Goal: Register for event/course

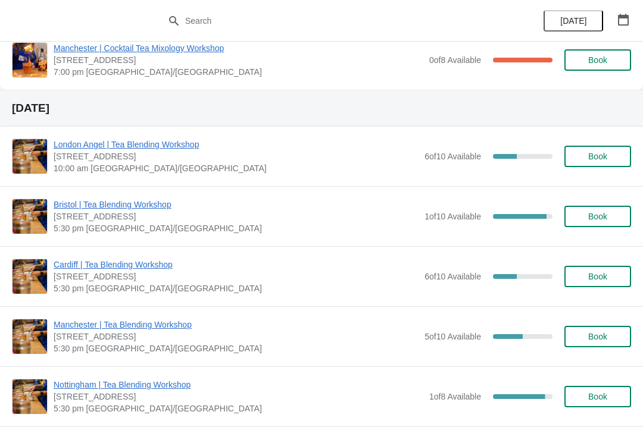
scroll to position [98, 0]
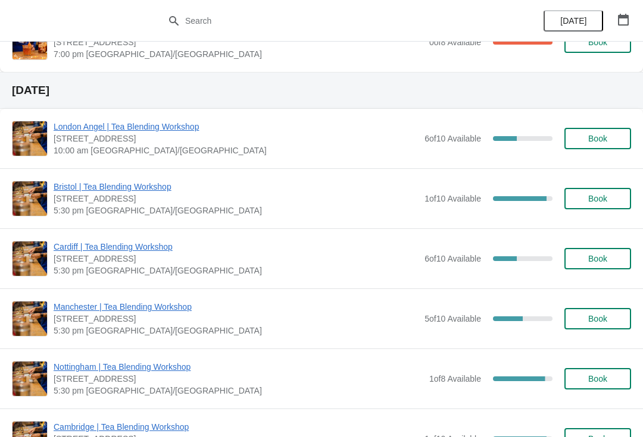
click at [136, 260] on span "[STREET_ADDRESS]" at bounding box center [236, 259] width 365 height 12
click at [149, 236] on div "[GEOGRAPHIC_DATA] | Tea Blending Workshop [STREET_ADDRESS] 5:30 pm [GEOGRAPHIC_…" at bounding box center [321, 258] width 643 height 60
click at [146, 251] on span "Cardiff | Tea Blending Workshop" at bounding box center [236, 247] width 365 height 12
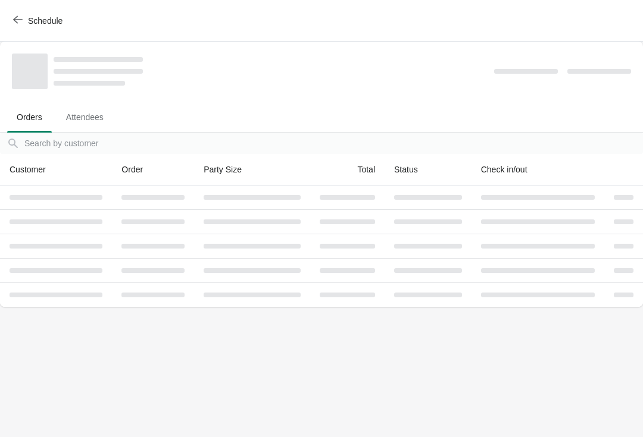
scroll to position [0, 0]
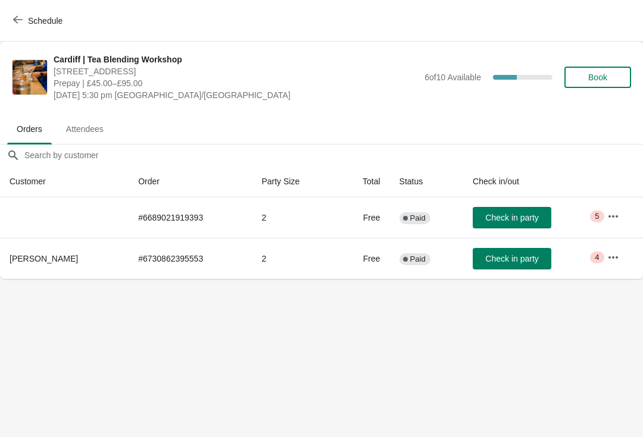
click at [618, 258] on icon "button" at bounding box center [613, 258] width 12 height 12
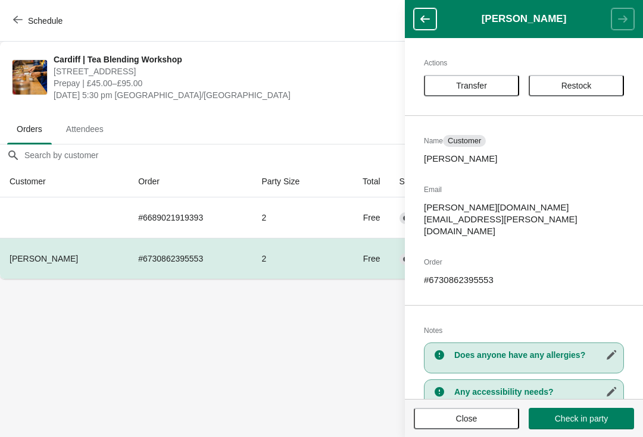
scroll to position [-2, 0]
click at [325, 351] on body "Schedule [GEOGRAPHIC_DATA] | Tea Blending Workshop [STREET_ADDRESS] Prepay | £4…" at bounding box center [321, 218] width 643 height 437
click at [431, 15] on button "button" at bounding box center [425, 18] width 23 height 21
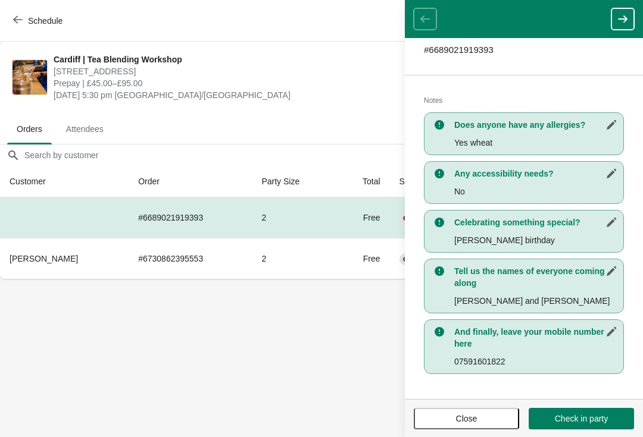
scroll to position [189, 0]
click at [621, 20] on icon "button" at bounding box center [622, 19] width 12 height 12
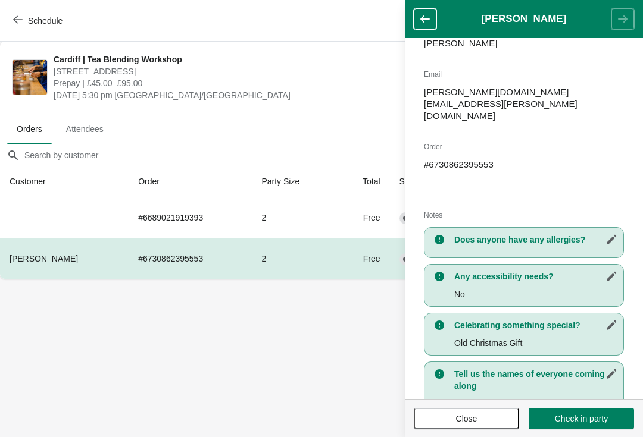
scroll to position [117, 0]
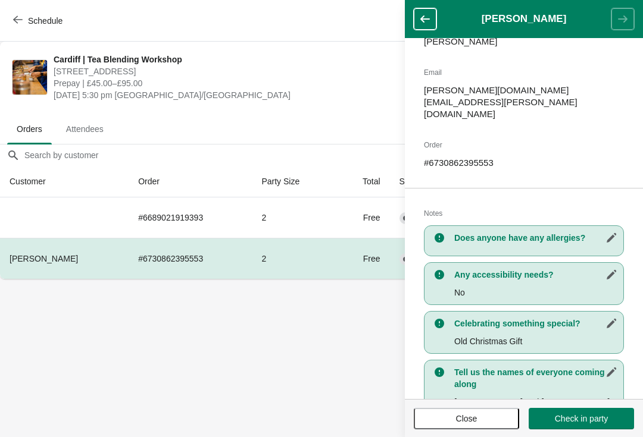
click at [429, 14] on icon "button" at bounding box center [425, 19] width 12 height 12
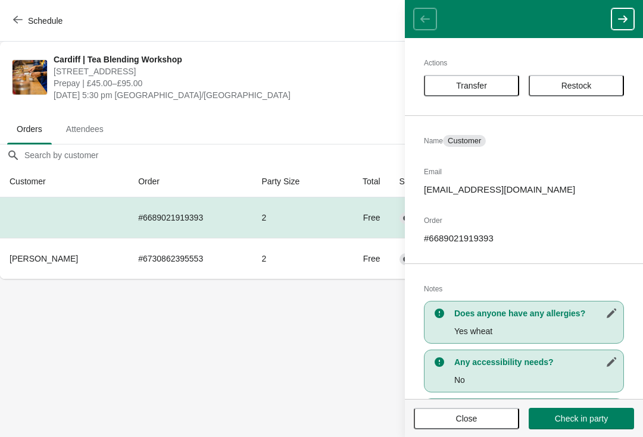
click at [611, 28] on button "button" at bounding box center [622, 18] width 23 height 21
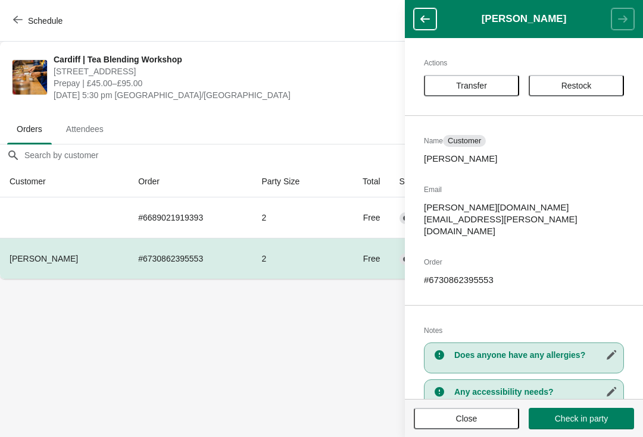
click at [426, 24] on icon "button" at bounding box center [425, 19] width 12 height 12
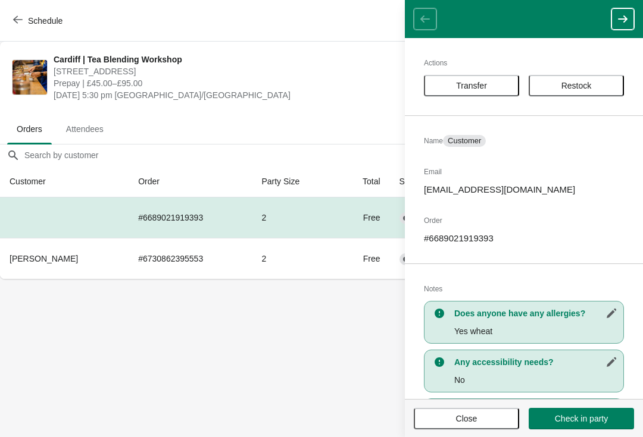
click at [285, 372] on body "Schedule [GEOGRAPHIC_DATA] | Tea Blending Workshop [STREET_ADDRESS] Prepay | £4…" at bounding box center [321, 218] width 643 height 437
click at [49, 29] on button "Schedule" at bounding box center [39, 20] width 66 height 21
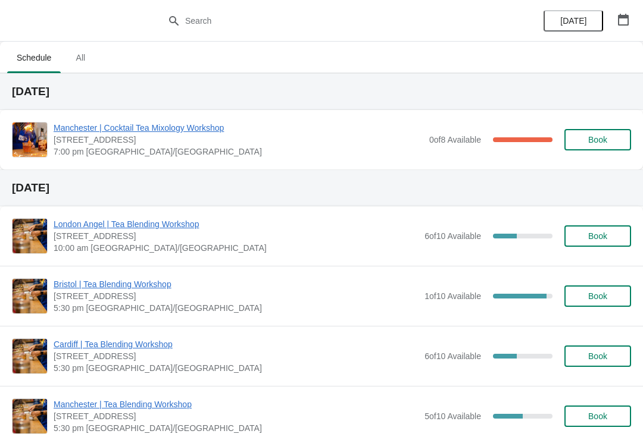
click at [123, 347] on span "Cardiff | Tea Blending Workshop" at bounding box center [236, 345] width 365 height 12
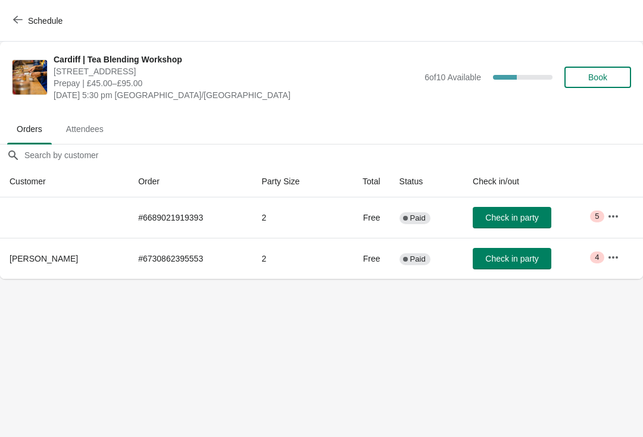
click at [85, 123] on span "Attendees" at bounding box center [85, 128] width 57 height 21
